Goal: Information Seeking & Learning: Understand process/instructions

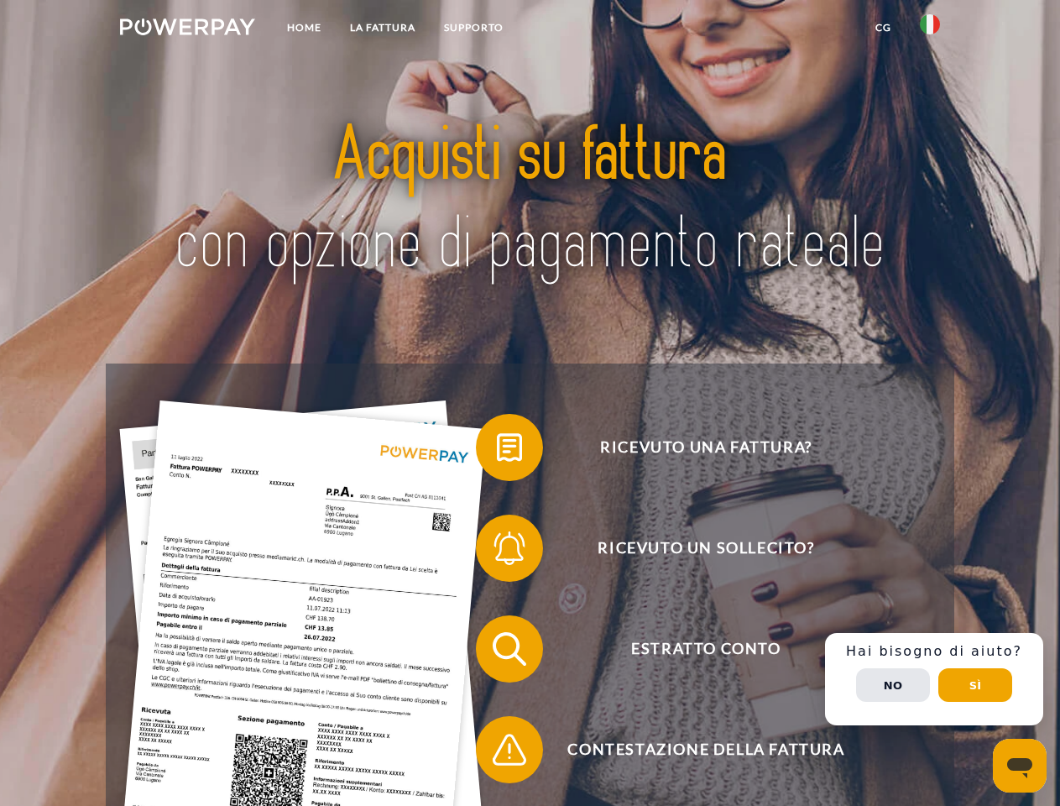
click at [187, 29] on img at bounding box center [187, 26] width 135 height 17
click at [930, 29] on img at bounding box center [930, 24] width 20 height 20
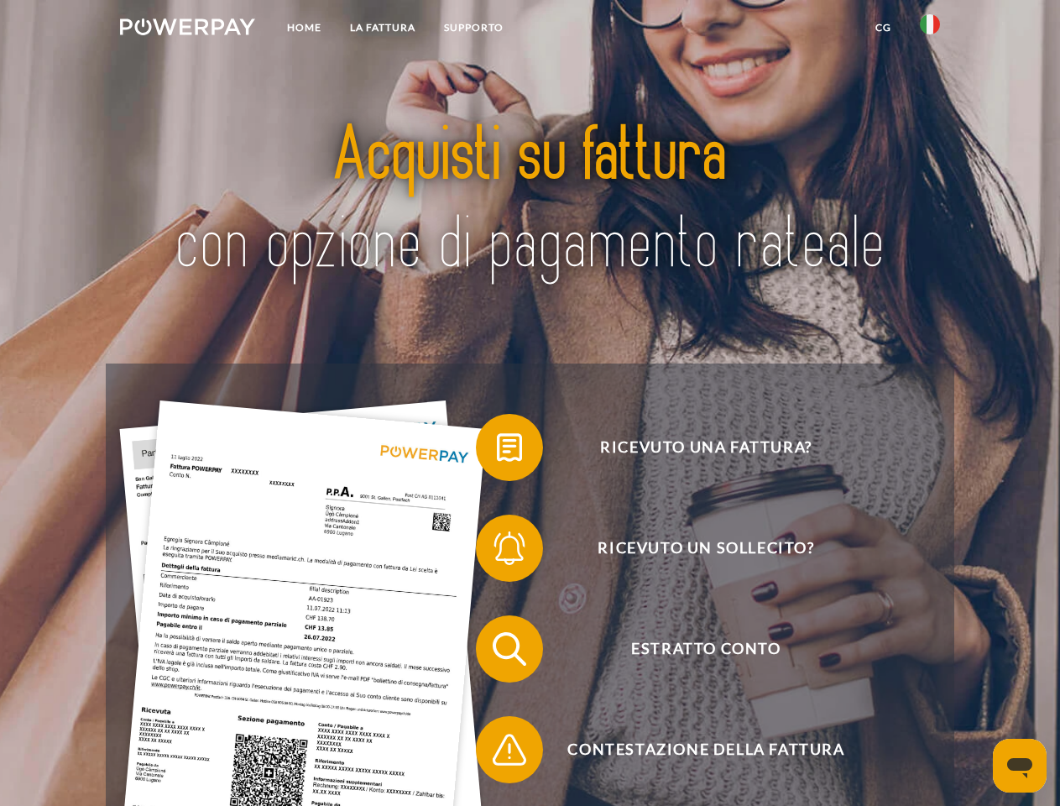
click at [883, 28] on link "CG" at bounding box center [883, 28] width 44 height 30
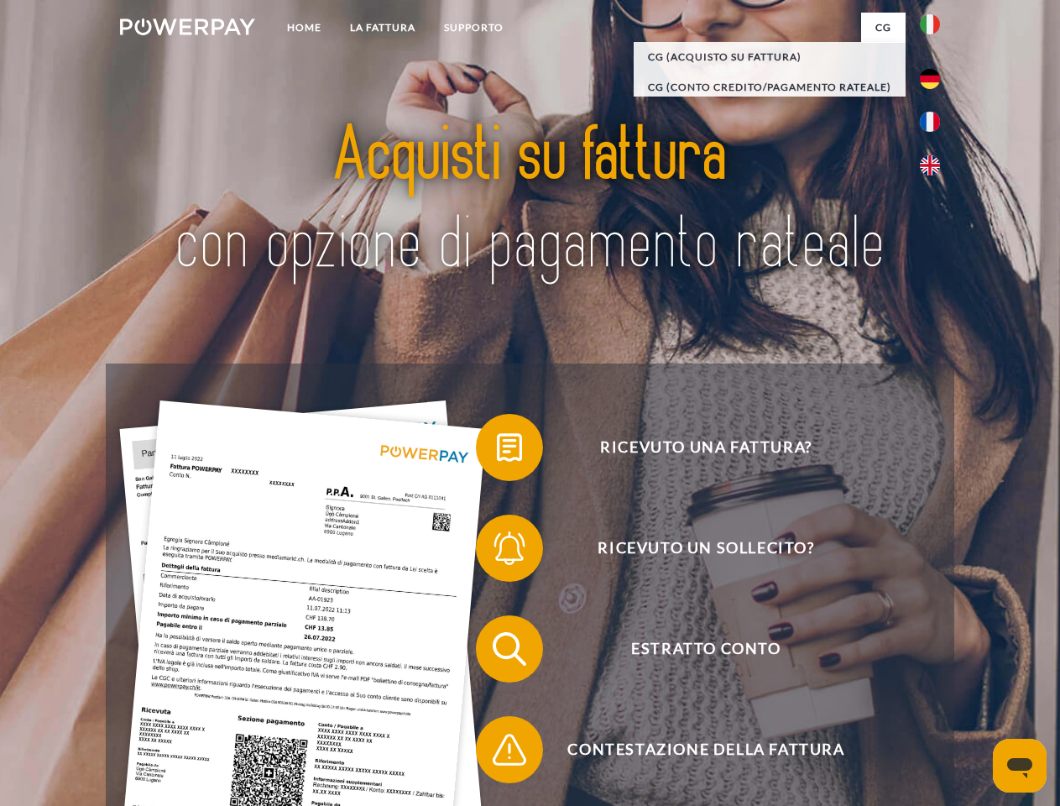
click at [497, 451] on span at bounding box center [484, 447] width 84 height 84
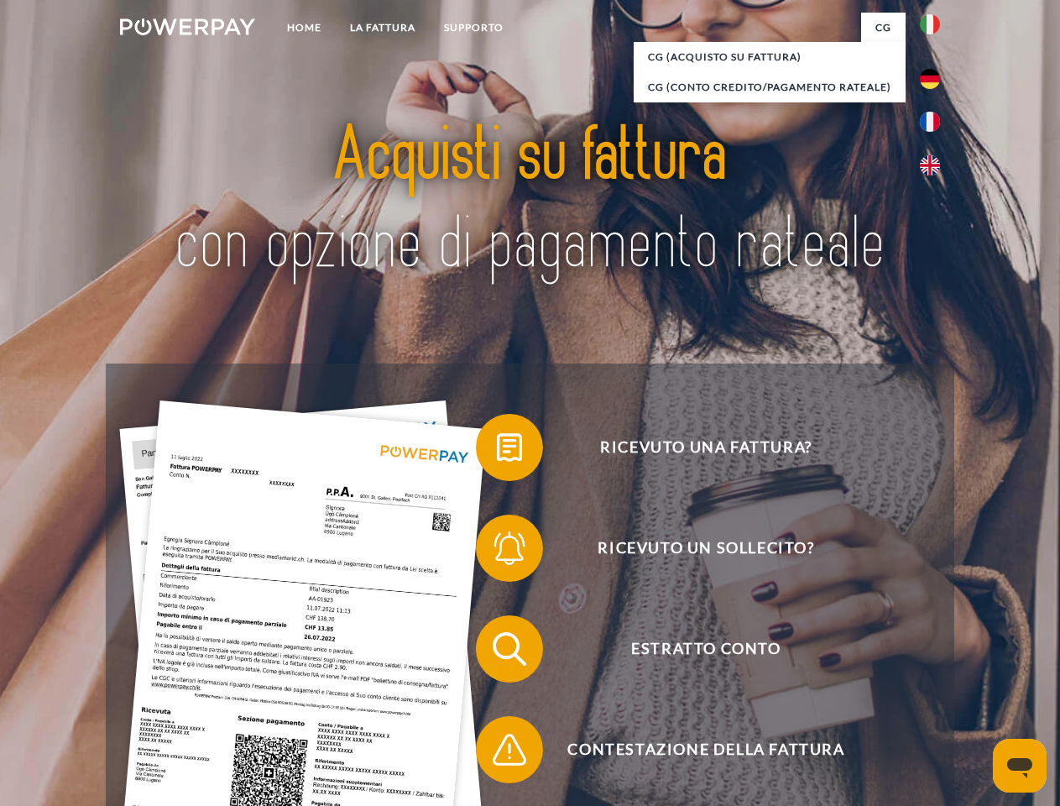
click at [497, 551] on span at bounding box center [484, 548] width 84 height 84
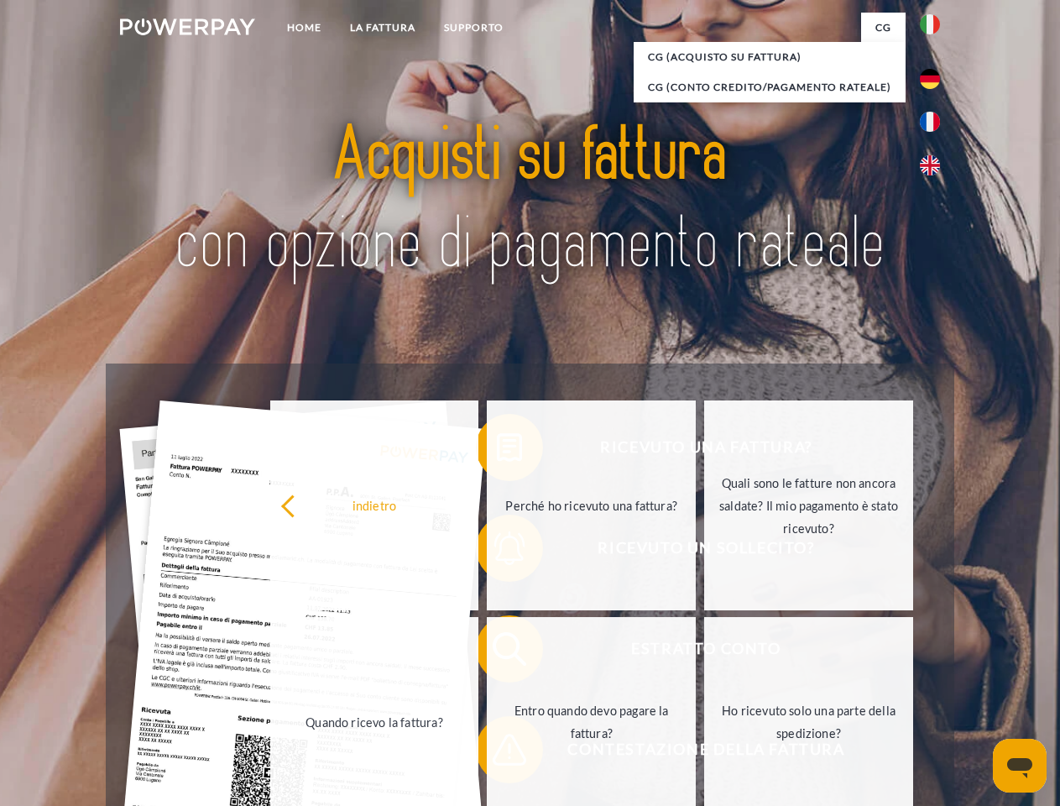
click at [497, 652] on link "Entro quando devo pagare la fattura?" at bounding box center [591, 722] width 209 height 210
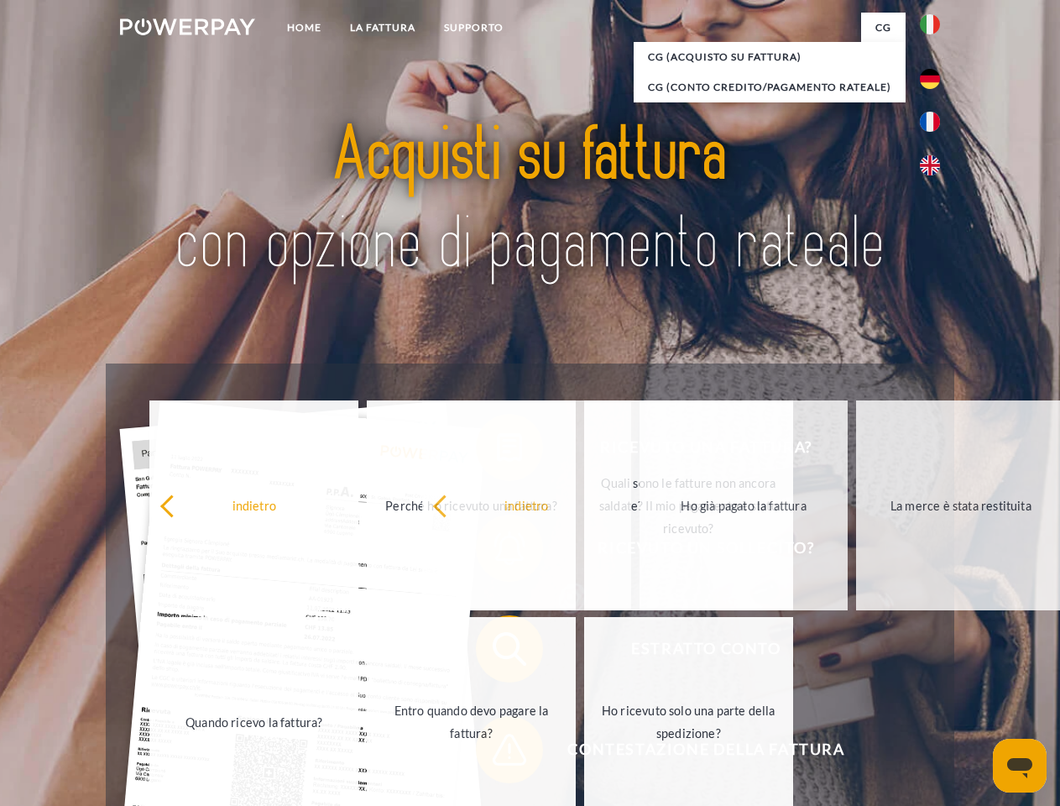
click at [497, 753] on span at bounding box center [484, 749] width 84 height 84
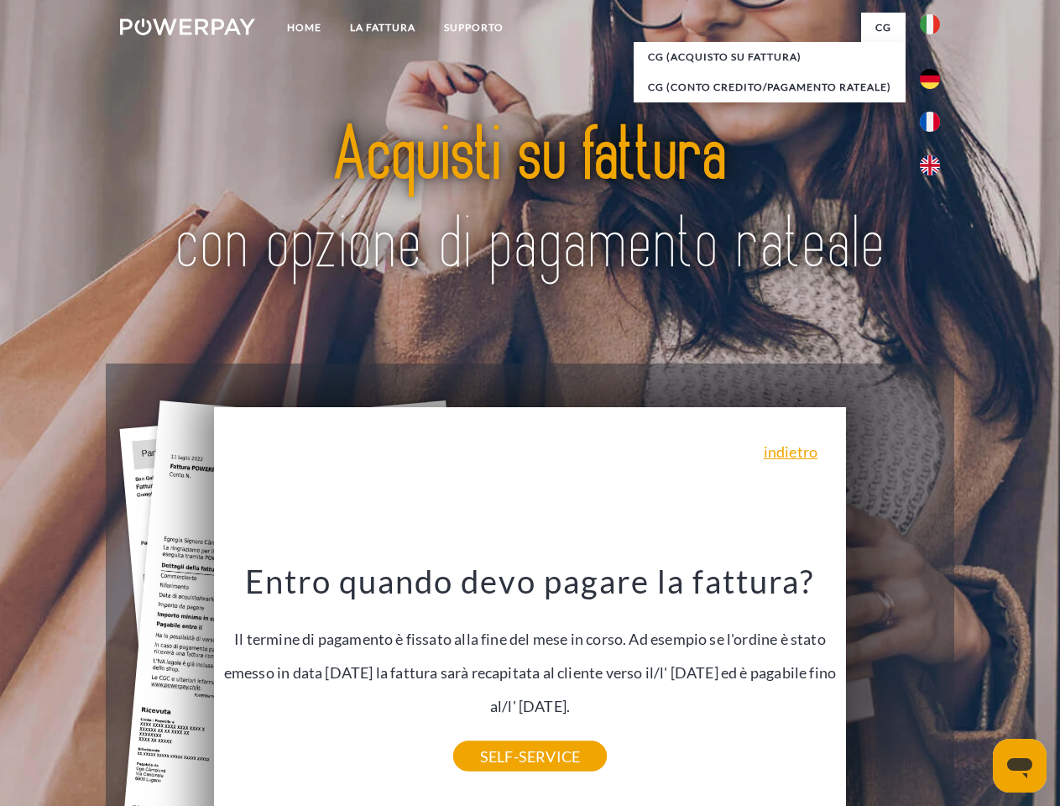
click at [934, 679] on div "Ricevuto una fattura? Ricevuto un sollecito? Estratto conto indietro" at bounding box center [530, 698] width 848 height 671
click at [893, 682] on span "Estratto conto" at bounding box center [705, 648] width 411 height 67
click at [975, 685] on header "Home LA FATTURA [GEOGRAPHIC_DATA]" at bounding box center [530, 579] width 1060 height 1159
